Goal: Browse casually: Explore the website without a specific task or goal

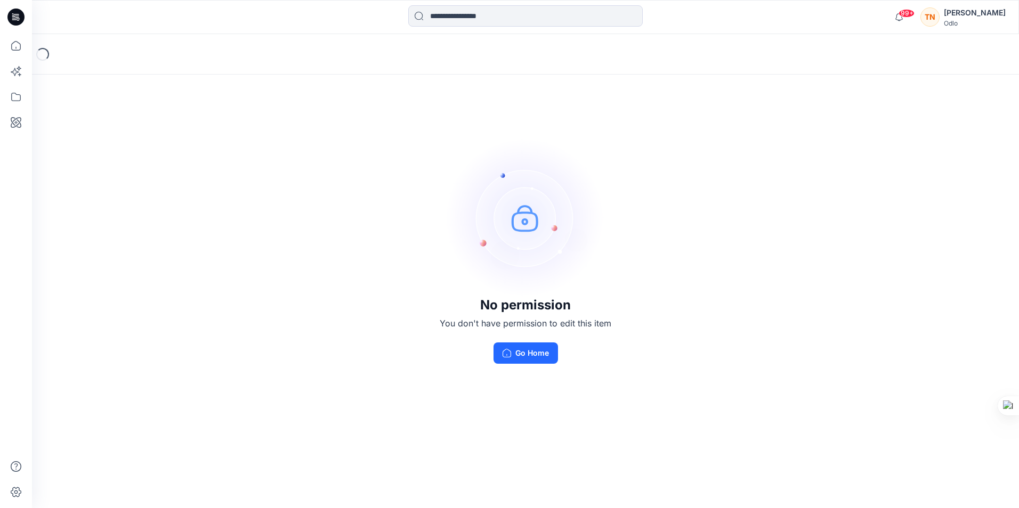
click at [973, 18] on div "[PERSON_NAME]" at bounding box center [975, 12] width 62 height 13
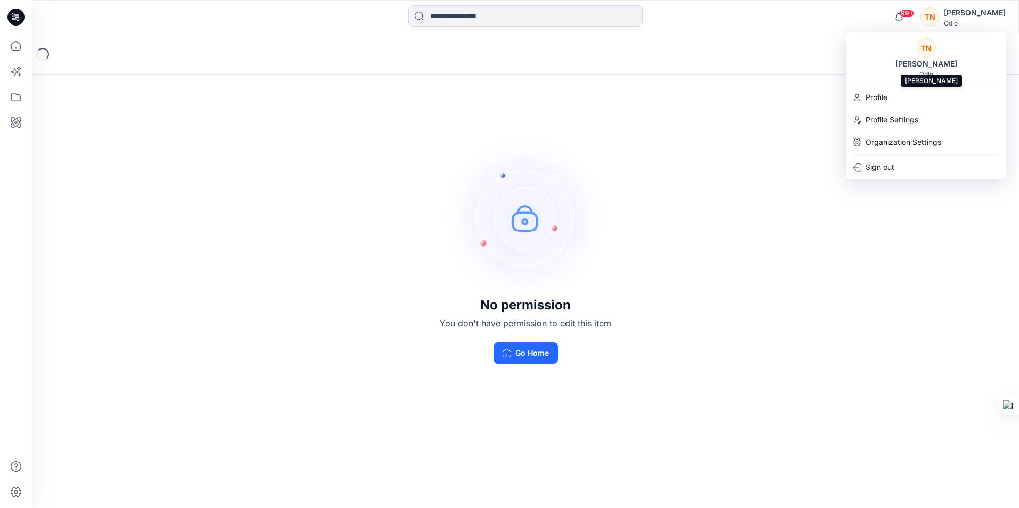
click at [922, 58] on div "[PERSON_NAME]" at bounding box center [926, 64] width 75 height 13
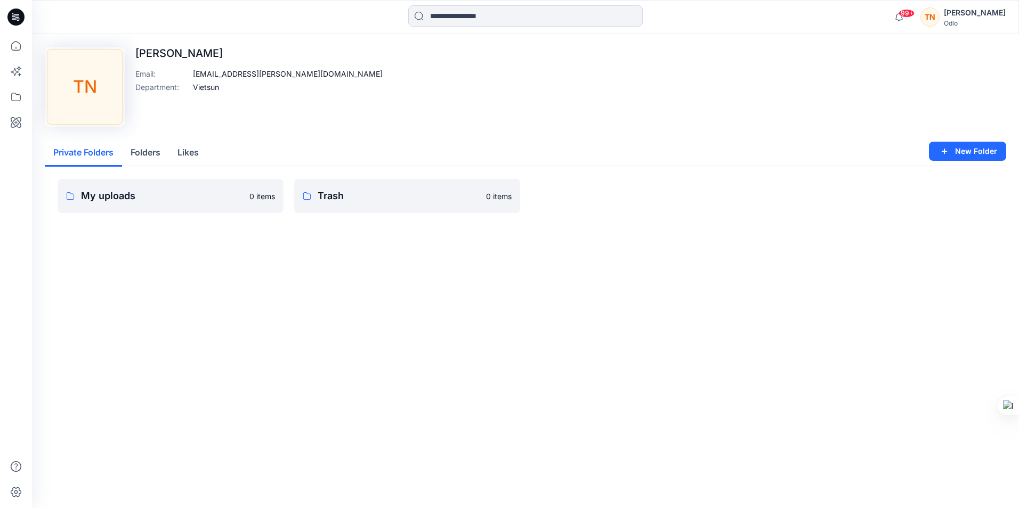
click at [15, 14] on icon at bounding box center [15, 17] width 17 height 17
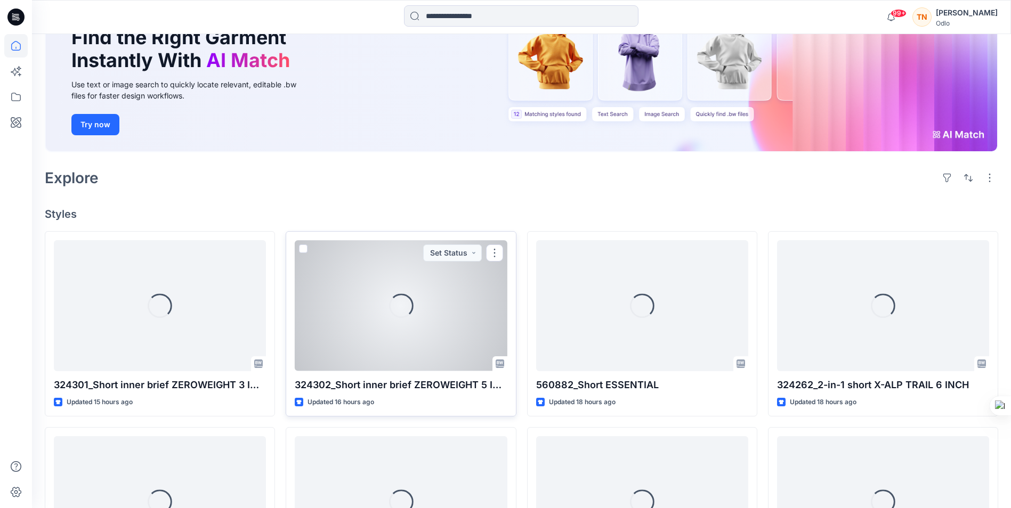
scroll to position [213, 0]
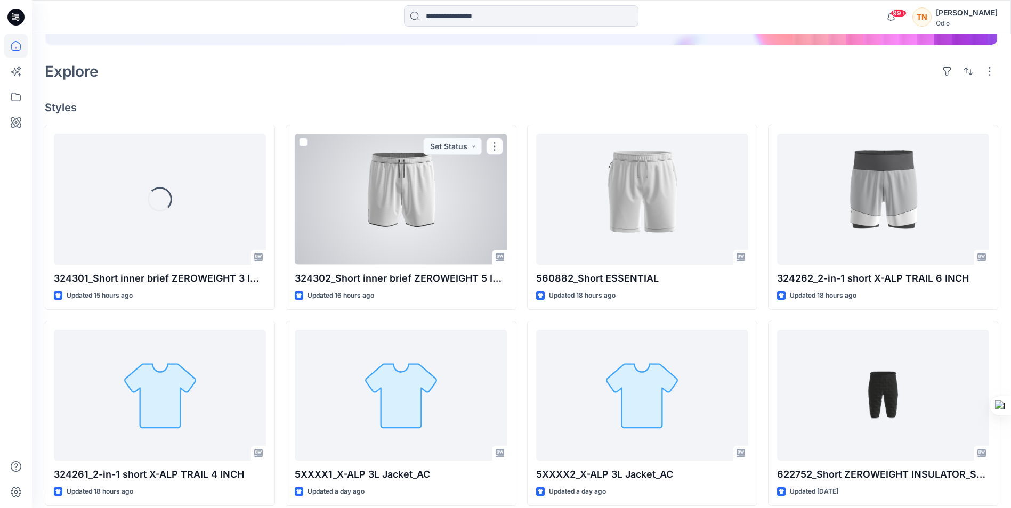
click at [399, 209] on div at bounding box center [401, 199] width 212 height 131
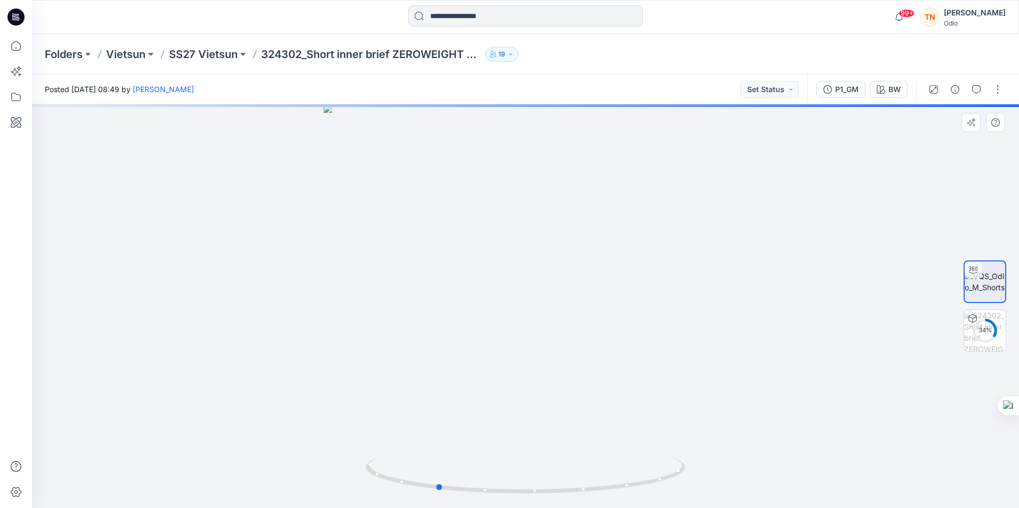
drag, startPoint x: 613, startPoint y: 322, endPoint x: 519, endPoint y: 328, distance: 95.0
click at [519, 328] on div at bounding box center [525, 306] width 987 height 404
drag, startPoint x: 611, startPoint y: 322, endPoint x: 571, endPoint y: 327, distance: 39.7
click at [571, 327] on div at bounding box center [525, 306] width 987 height 404
drag, startPoint x: 605, startPoint y: 312, endPoint x: 568, endPoint y: 318, distance: 37.9
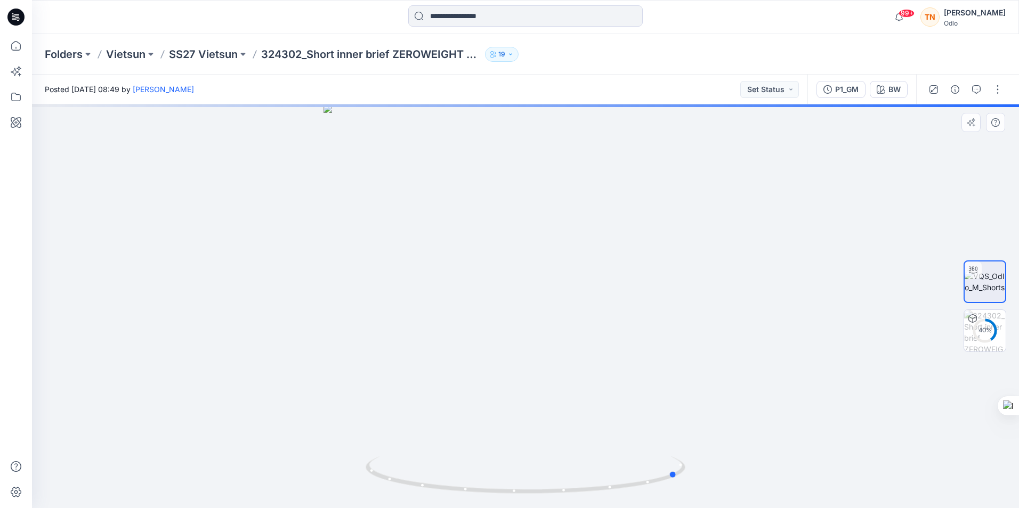
click at [568, 318] on div at bounding box center [525, 306] width 987 height 404
drag, startPoint x: 596, startPoint y: 295, endPoint x: 568, endPoint y: 296, distance: 27.7
click at [568, 296] on div at bounding box center [525, 306] width 987 height 404
drag, startPoint x: 611, startPoint y: 261, endPoint x: 564, endPoint y: 272, distance: 48.2
click at [564, 272] on div at bounding box center [525, 306] width 987 height 404
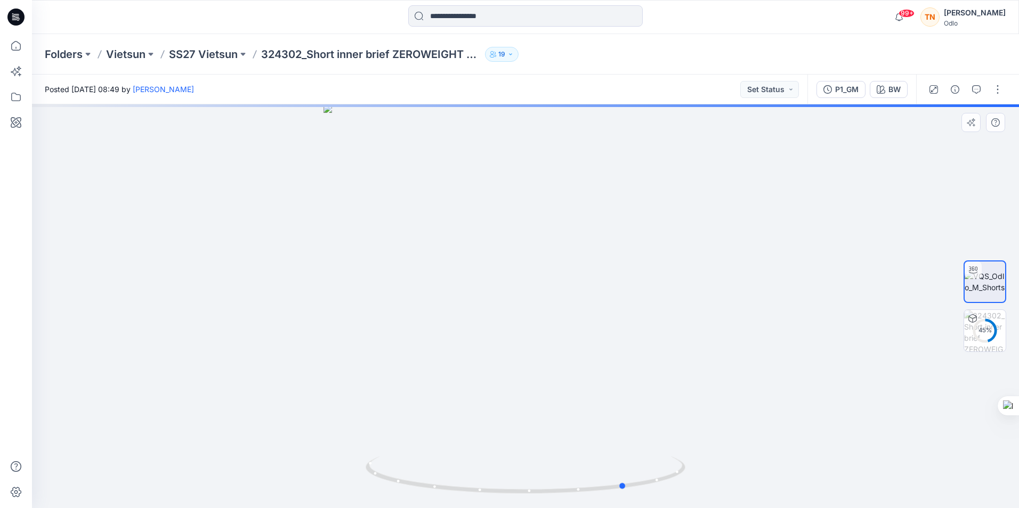
drag, startPoint x: 530, startPoint y: 261, endPoint x: 572, endPoint y: 255, distance: 42.4
click at [572, 255] on div at bounding box center [525, 306] width 987 height 404
drag, startPoint x: 578, startPoint y: 260, endPoint x: 587, endPoint y: 259, distance: 9.6
click at [587, 259] on div at bounding box center [525, 306] width 987 height 404
drag, startPoint x: 593, startPoint y: 246, endPoint x: 546, endPoint y: 253, distance: 46.9
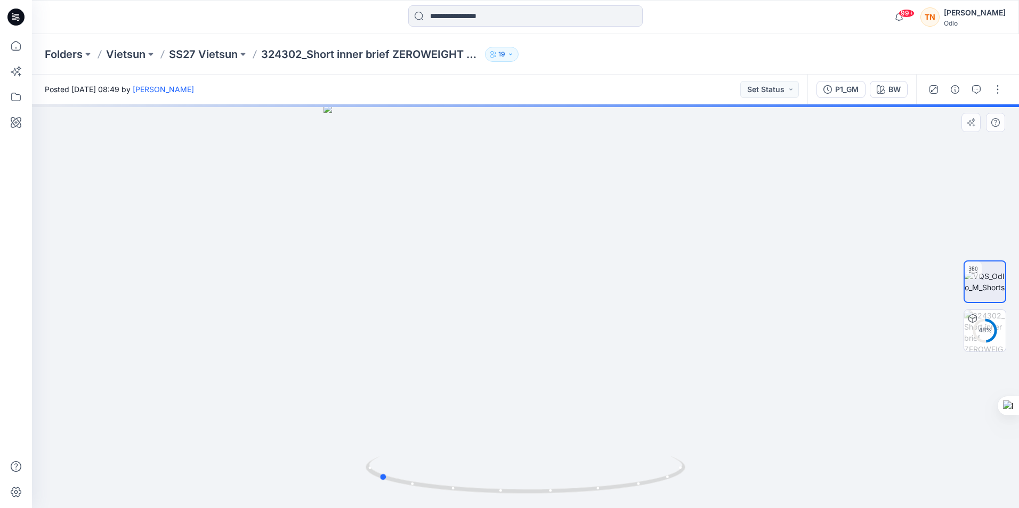
click at [547, 253] on div at bounding box center [525, 306] width 987 height 404
drag, startPoint x: 575, startPoint y: 252, endPoint x: 543, endPoint y: 254, distance: 31.5
click at [548, 254] on div at bounding box center [525, 306] width 987 height 404
drag, startPoint x: 602, startPoint y: 257, endPoint x: 540, endPoint y: 272, distance: 64.2
click at [543, 272] on div at bounding box center [525, 306] width 987 height 404
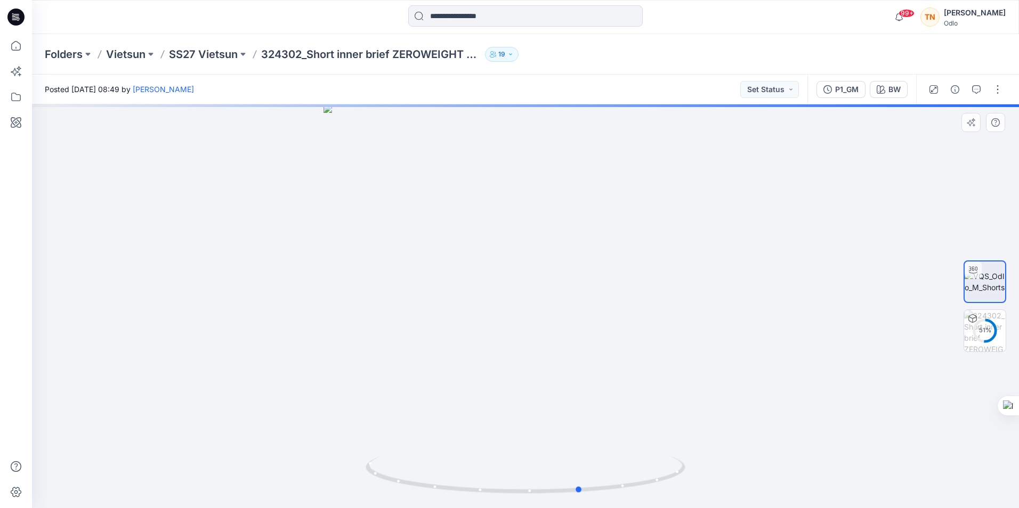
drag, startPoint x: 584, startPoint y: 264, endPoint x: 525, endPoint y: 271, distance: 59.6
click at [525, 271] on div at bounding box center [525, 306] width 987 height 404
drag, startPoint x: 576, startPoint y: 217, endPoint x: 539, endPoint y: 222, distance: 37.1
click at [539, 222] on div at bounding box center [525, 306] width 987 height 404
drag, startPoint x: 588, startPoint y: 226, endPoint x: 554, endPoint y: 230, distance: 34.9
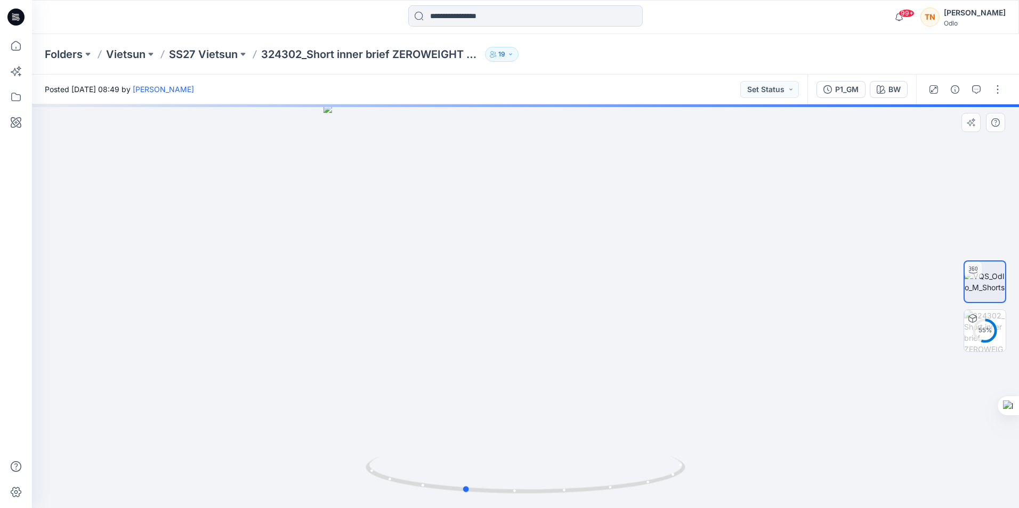
click at [554, 230] on div at bounding box center [525, 306] width 987 height 404
drag, startPoint x: 586, startPoint y: 244, endPoint x: 559, endPoint y: 254, distance: 29.0
click at [559, 254] on div at bounding box center [525, 306] width 987 height 404
drag, startPoint x: 579, startPoint y: 246, endPoint x: 523, endPoint y: 256, distance: 56.3
click at [523, 256] on div at bounding box center [525, 306] width 987 height 404
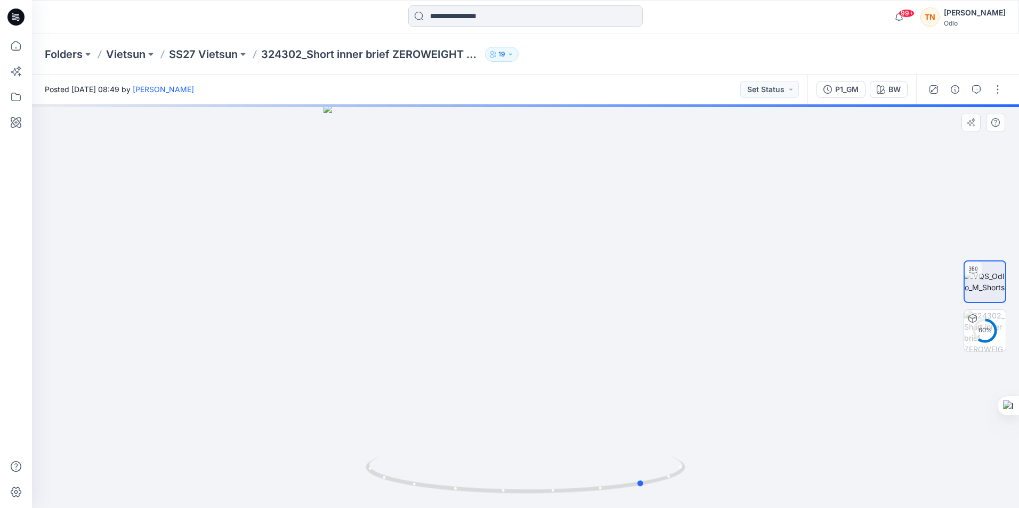
drag, startPoint x: 603, startPoint y: 254, endPoint x: 560, endPoint y: 260, distance: 44.2
click at [560, 260] on div at bounding box center [525, 306] width 987 height 404
drag, startPoint x: 585, startPoint y: 262, endPoint x: 559, endPoint y: 262, distance: 26.1
click at [560, 262] on div at bounding box center [525, 306] width 987 height 404
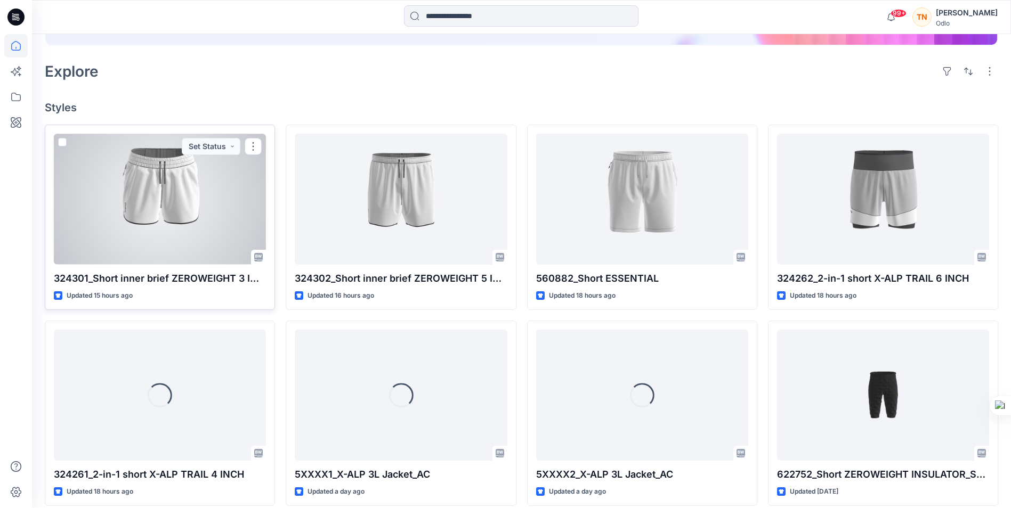
click at [169, 188] on div at bounding box center [160, 199] width 212 height 131
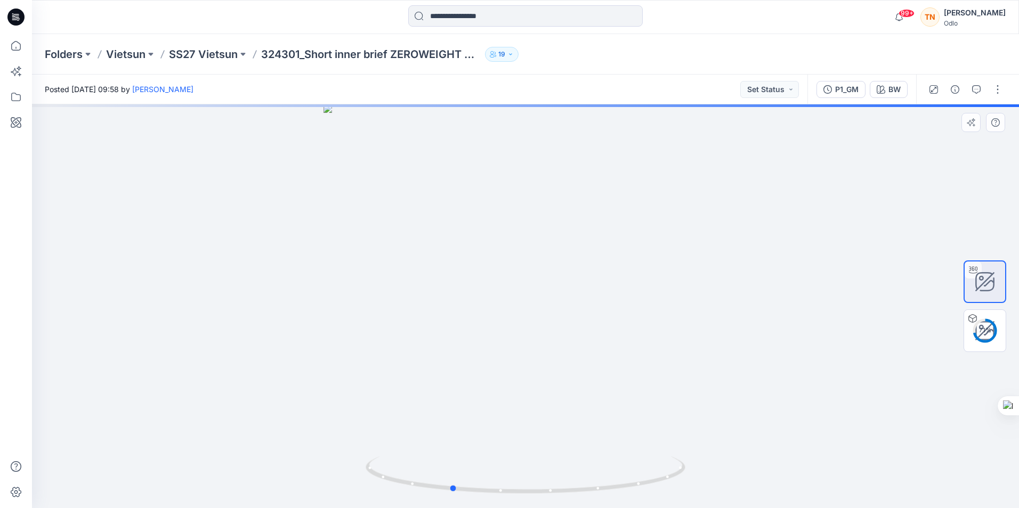
drag, startPoint x: 610, startPoint y: 285, endPoint x: 531, endPoint y: 277, distance: 79.3
click at [523, 285] on div at bounding box center [525, 306] width 987 height 404
drag, startPoint x: 600, startPoint y: 270, endPoint x: 523, endPoint y: 278, distance: 76.6
click at [523, 278] on div at bounding box center [525, 306] width 987 height 404
drag, startPoint x: 533, startPoint y: 287, endPoint x: 605, endPoint y: 286, distance: 72.0
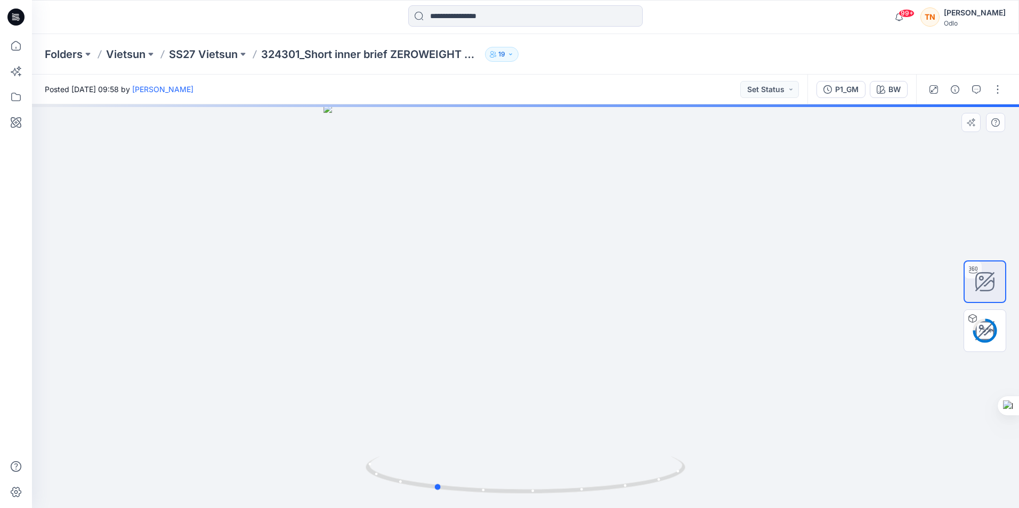
click at [605, 286] on div at bounding box center [525, 306] width 987 height 404
drag, startPoint x: 588, startPoint y: 290, endPoint x: 565, endPoint y: 291, distance: 22.9
click at [565, 291] on div at bounding box center [525, 306] width 987 height 404
drag, startPoint x: 610, startPoint y: 282, endPoint x: 559, endPoint y: 289, distance: 51.7
click at [559, 289] on div at bounding box center [525, 306] width 987 height 404
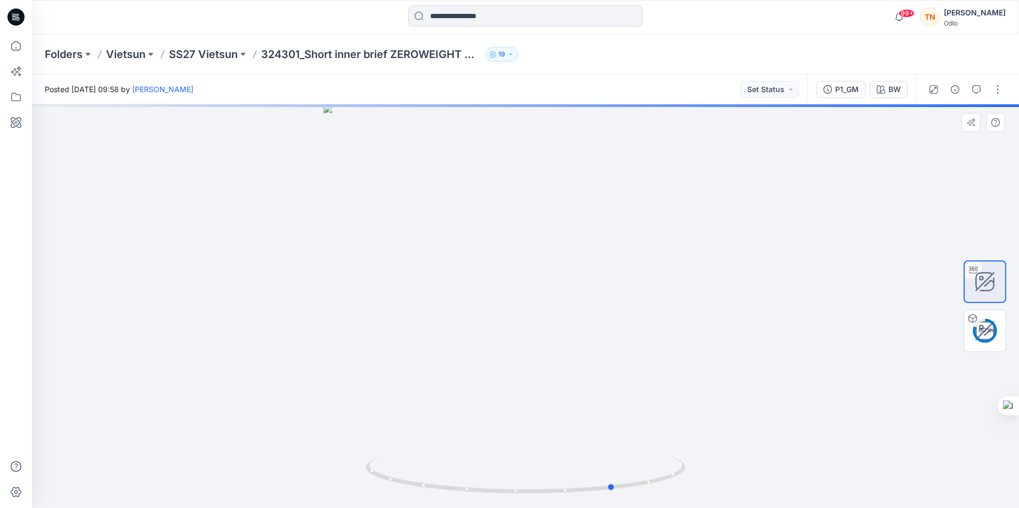
drag, startPoint x: 613, startPoint y: 296, endPoint x: 557, endPoint y: 299, distance: 56.1
click at [557, 299] on div at bounding box center [525, 306] width 987 height 404
drag, startPoint x: 604, startPoint y: 287, endPoint x: 562, endPoint y: 305, distance: 45.1
click at [562, 305] on div at bounding box center [525, 306] width 987 height 404
drag, startPoint x: 601, startPoint y: 304, endPoint x: 621, endPoint y: 289, distance: 24.4
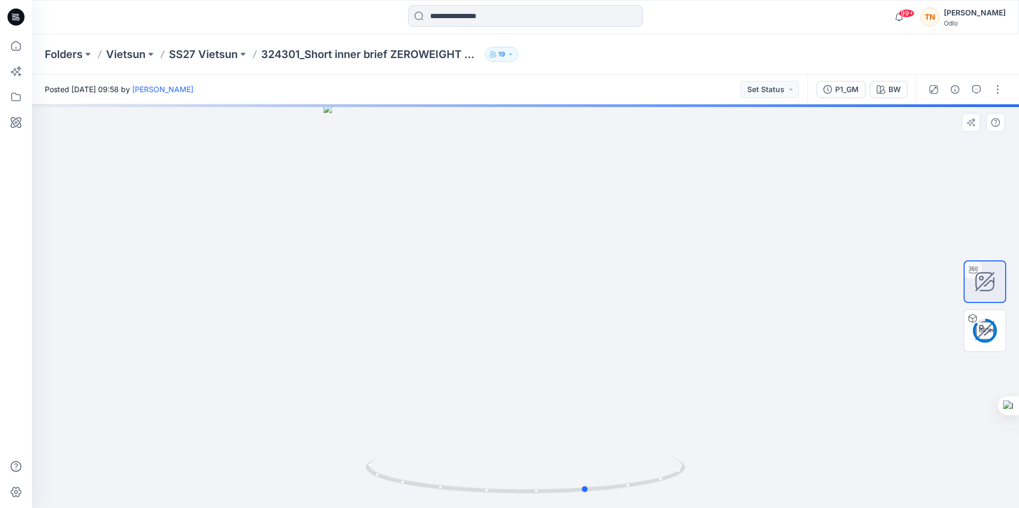
click at [621, 289] on div at bounding box center [525, 306] width 987 height 404
drag, startPoint x: 522, startPoint y: 306, endPoint x: 585, endPoint y: 295, distance: 63.8
click at [583, 296] on div at bounding box center [525, 306] width 987 height 404
drag, startPoint x: 561, startPoint y: 300, endPoint x: 528, endPoint y: 304, distance: 32.8
click at [528, 304] on div at bounding box center [525, 306] width 987 height 404
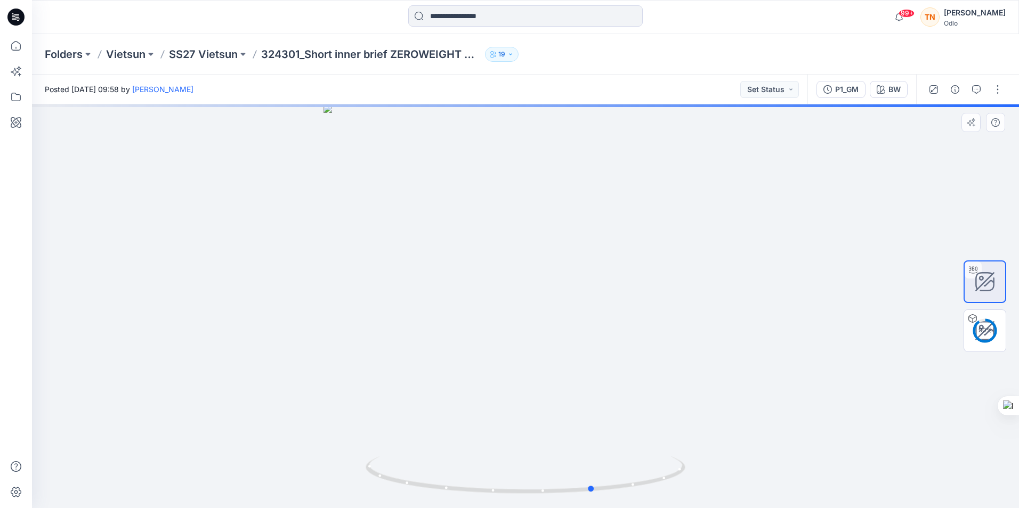
drag, startPoint x: 564, startPoint y: 304, endPoint x: 537, endPoint y: 303, distance: 27.2
click at [537, 303] on div at bounding box center [525, 306] width 987 height 404
drag, startPoint x: 595, startPoint y: 306, endPoint x: 543, endPoint y: 311, distance: 52.9
click at [543, 311] on div at bounding box center [525, 306] width 987 height 404
drag, startPoint x: 600, startPoint y: 306, endPoint x: 508, endPoint y: 312, distance: 91.9
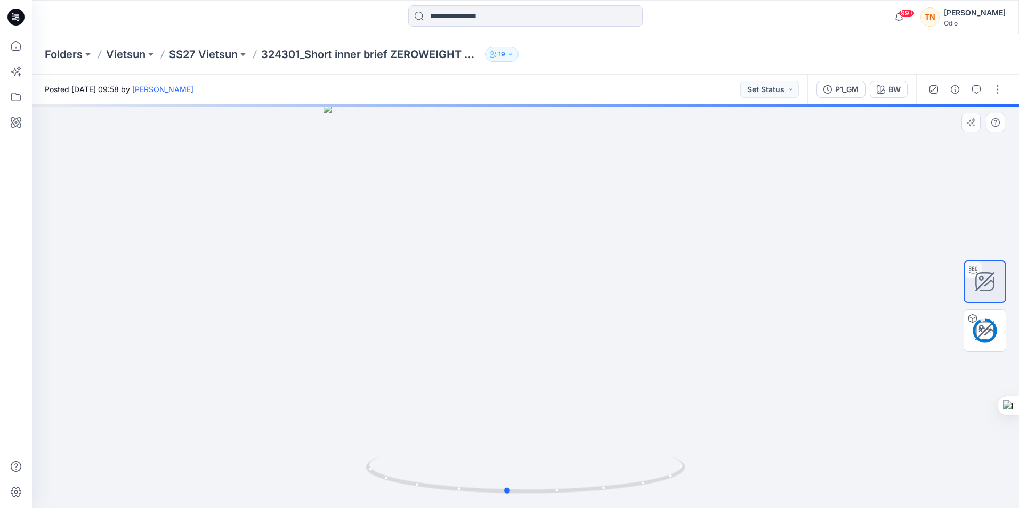
click at [510, 312] on div at bounding box center [525, 306] width 987 height 404
drag, startPoint x: 585, startPoint y: 312, endPoint x: 536, endPoint y: 324, distance: 50.9
click at [536, 324] on div at bounding box center [525, 306] width 987 height 404
drag, startPoint x: 585, startPoint y: 318, endPoint x: 513, endPoint y: 313, distance: 72.1
click at [513, 313] on div at bounding box center [525, 306] width 987 height 404
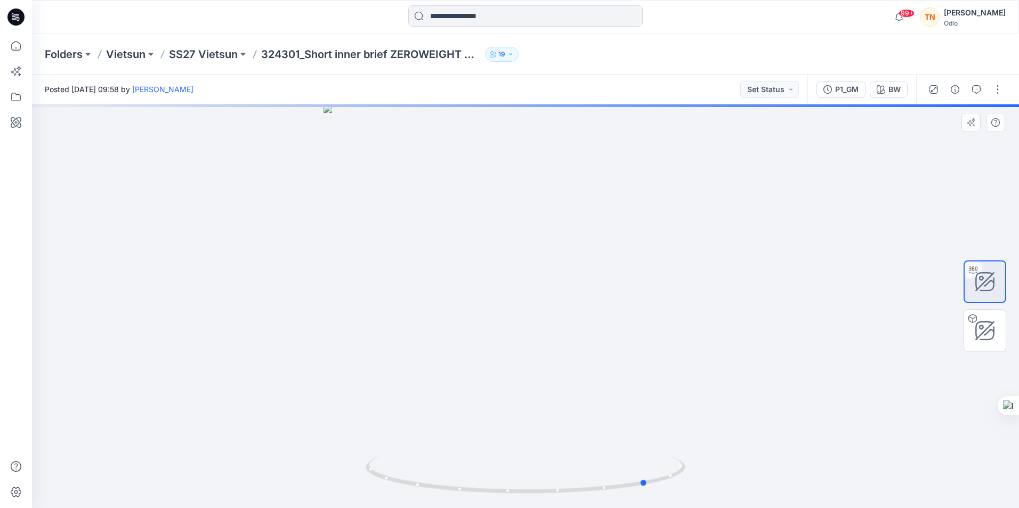
drag, startPoint x: 572, startPoint y: 303, endPoint x: 596, endPoint y: 313, distance: 25.8
click at [592, 313] on div at bounding box center [525, 306] width 987 height 404
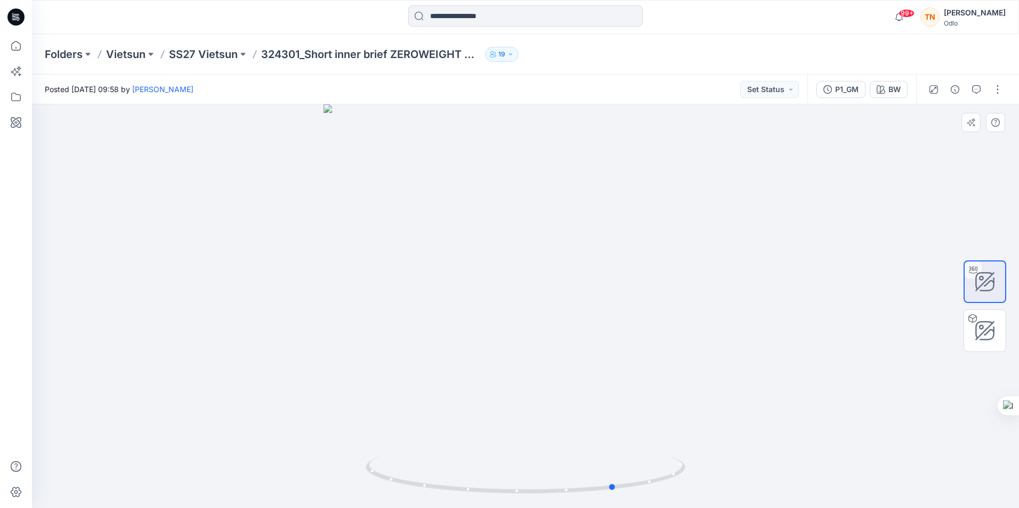
drag, startPoint x: 605, startPoint y: 311, endPoint x: 547, endPoint y: 321, distance: 58.4
click at [548, 321] on div at bounding box center [525, 306] width 987 height 404
drag, startPoint x: 593, startPoint y: 313, endPoint x: 543, endPoint y: 321, distance: 51.3
click at [543, 321] on div at bounding box center [525, 306] width 987 height 404
drag, startPoint x: 621, startPoint y: 312, endPoint x: 548, endPoint y: 324, distance: 74.5
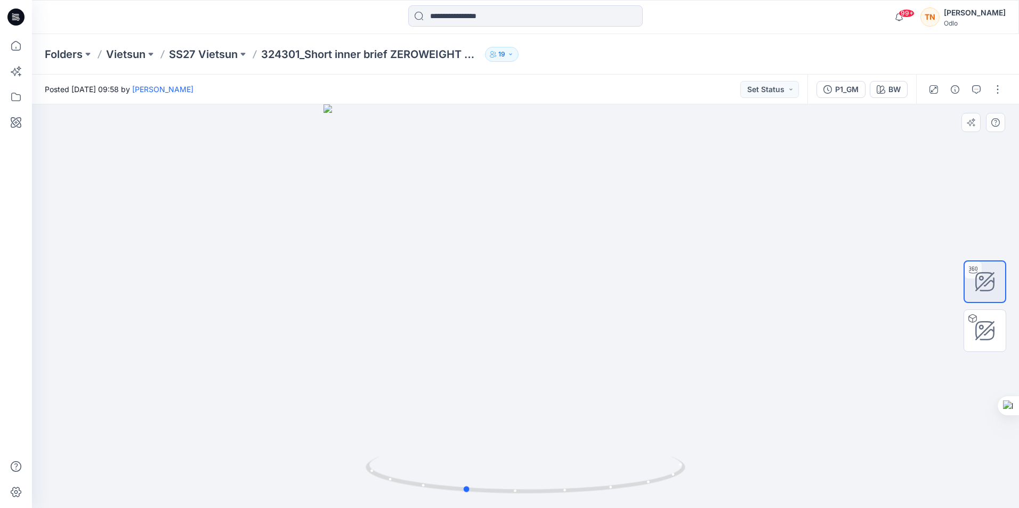
click at [548, 325] on div at bounding box center [525, 306] width 987 height 404
drag, startPoint x: 611, startPoint y: 315, endPoint x: 552, endPoint y: 345, distance: 65.8
click at [552, 345] on div at bounding box center [525, 306] width 987 height 404
drag, startPoint x: 612, startPoint y: 329, endPoint x: 506, endPoint y: 340, distance: 106.7
click at [506, 340] on div at bounding box center [525, 306] width 987 height 404
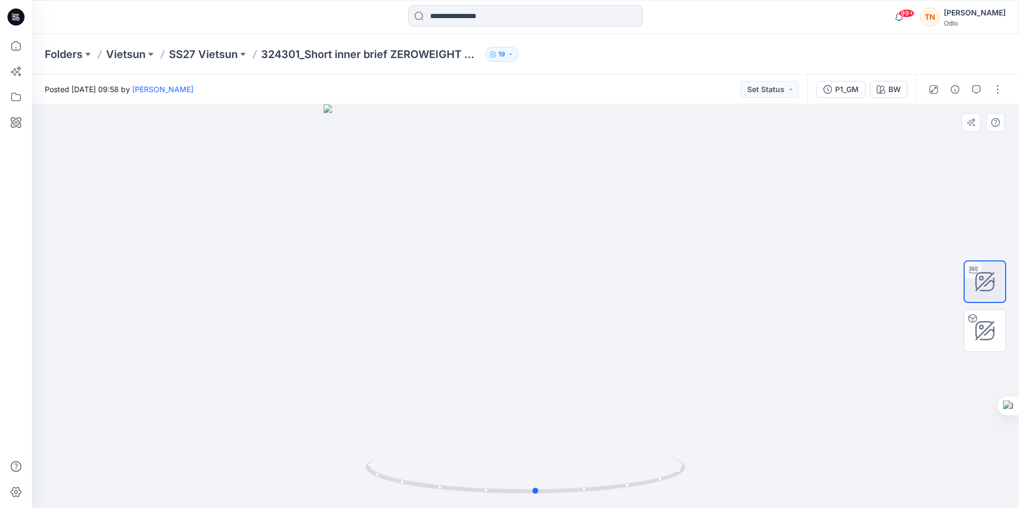
drag, startPoint x: 574, startPoint y: 325, endPoint x: 457, endPoint y: 328, distance: 116.8
click at [457, 328] on div at bounding box center [525, 306] width 987 height 404
drag, startPoint x: 585, startPoint y: 317, endPoint x: 451, endPoint y: 339, distance: 135.6
click at [454, 340] on div at bounding box center [525, 306] width 987 height 404
drag, startPoint x: 596, startPoint y: 334, endPoint x: 397, endPoint y: 349, distance: 199.9
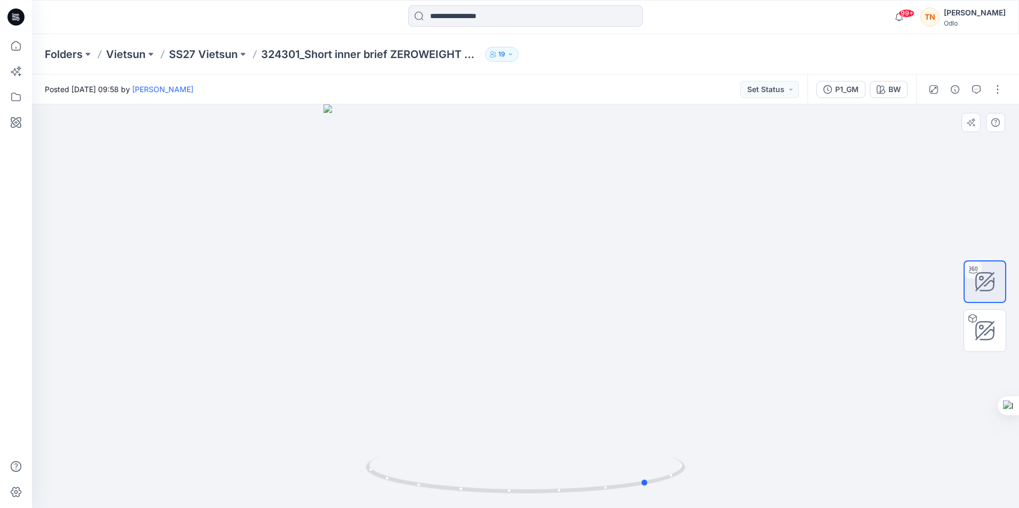
click at [399, 349] on div at bounding box center [525, 306] width 987 height 404
drag, startPoint x: 567, startPoint y: 334, endPoint x: 648, endPoint y: 319, distance: 81.8
click at [648, 319] on div at bounding box center [525, 306] width 987 height 404
drag, startPoint x: 542, startPoint y: 326, endPoint x: 592, endPoint y: 324, distance: 50.1
click at [592, 324] on div at bounding box center [525, 306] width 987 height 404
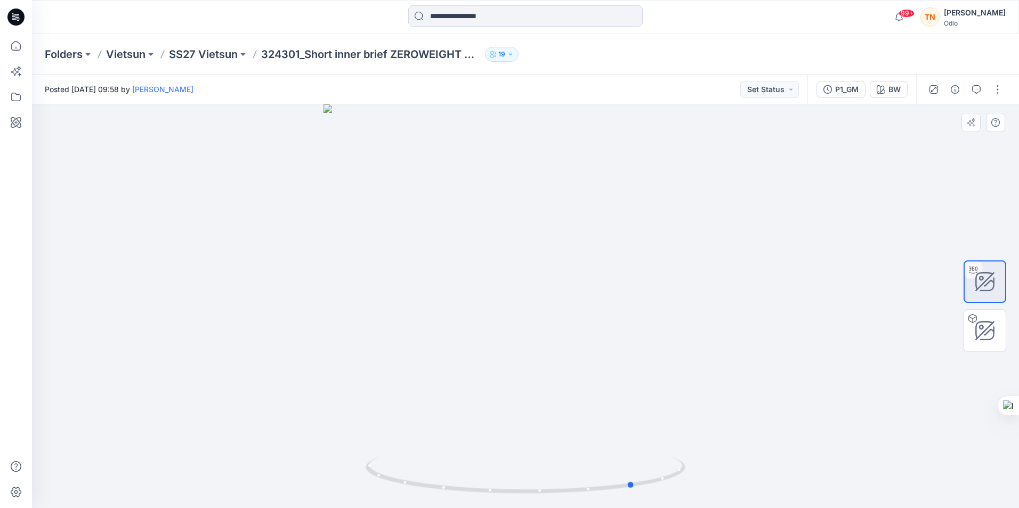
drag, startPoint x: 512, startPoint y: 325, endPoint x: 580, endPoint y: 324, distance: 68.2
click at [580, 324] on div at bounding box center [525, 306] width 987 height 404
drag, startPoint x: 559, startPoint y: 185, endPoint x: 534, endPoint y: 383, distance: 199.2
click at [535, 403] on img at bounding box center [525, 269] width 985 height 477
drag, startPoint x: 546, startPoint y: 311, endPoint x: 645, endPoint y: 295, distance: 99.8
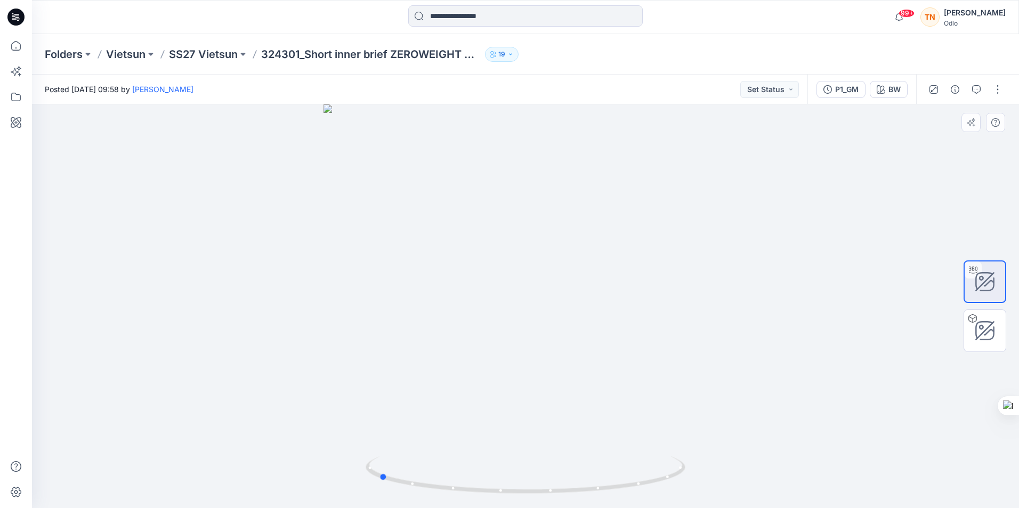
click at [645, 295] on div at bounding box center [525, 306] width 987 height 404
drag, startPoint x: 537, startPoint y: 306, endPoint x: 643, endPoint y: 303, distance: 106.1
click at [643, 303] on div at bounding box center [525, 306] width 987 height 404
